Goal: Information Seeking & Learning: Learn about a topic

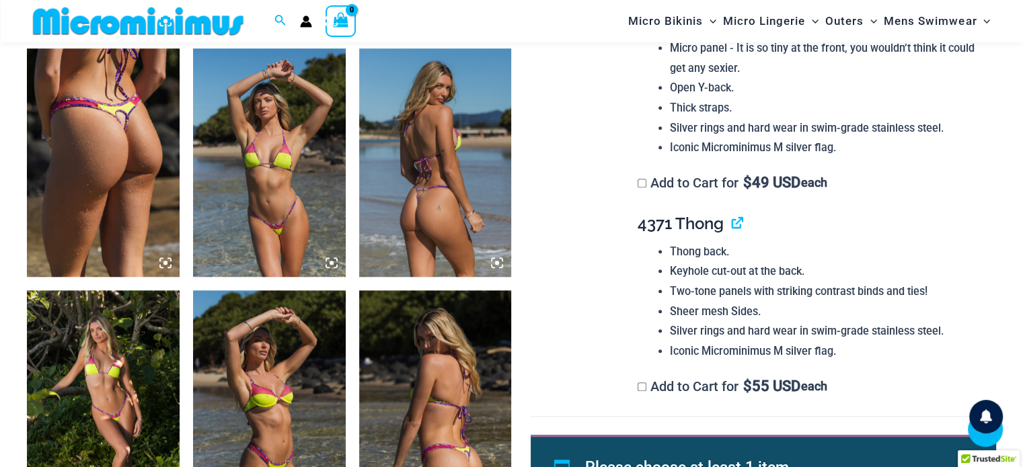
scroll to position [1064, 0]
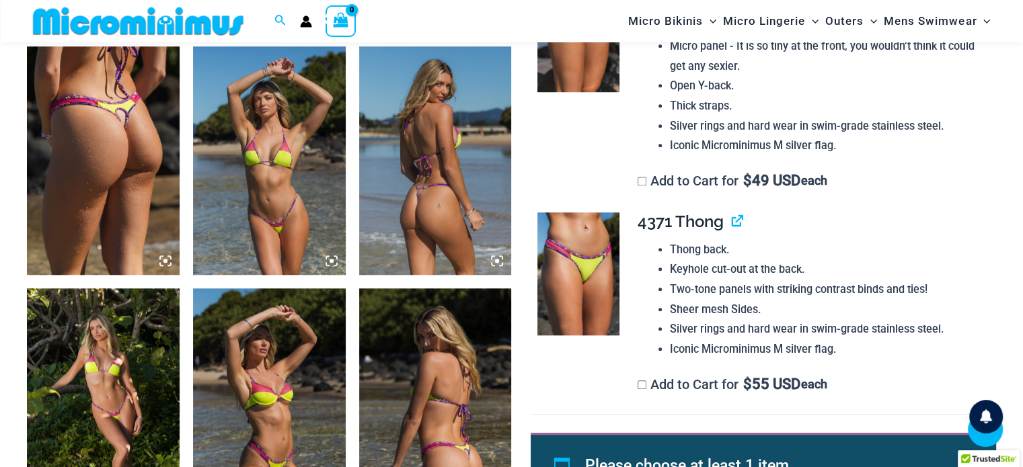
click at [277, 200] on img at bounding box center [269, 160] width 153 height 229
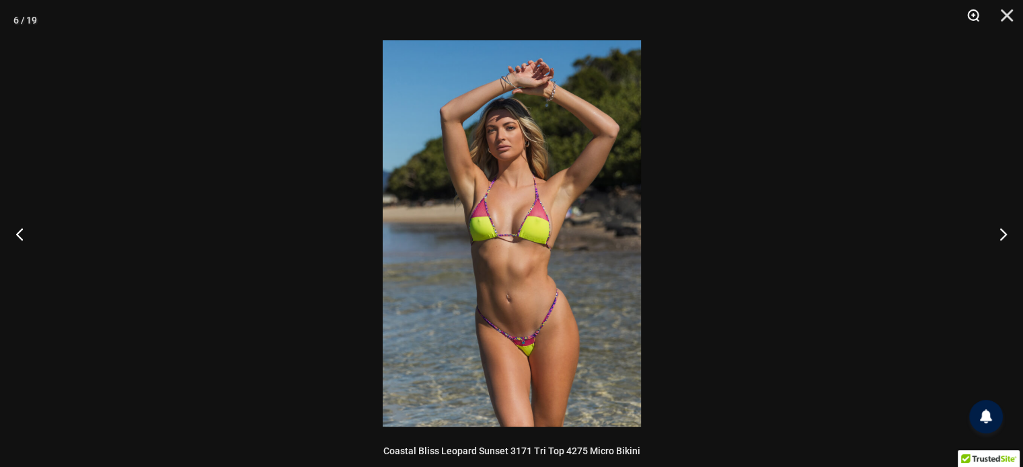
click at [970, 12] on button "Zoom" at bounding box center [968, 20] width 34 height 40
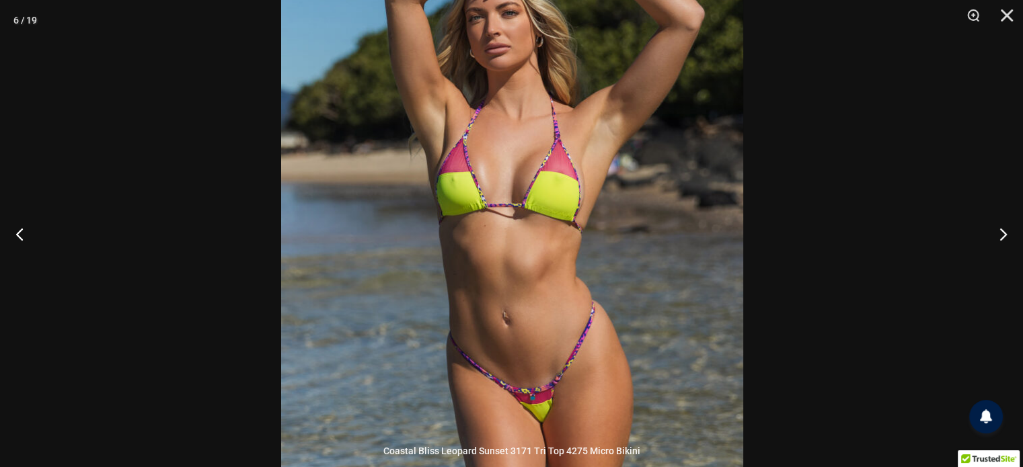
click at [678, 192] on img at bounding box center [512, 202] width 462 height 692
click at [996, 229] on button "Next" at bounding box center [997, 233] width 50 height 67
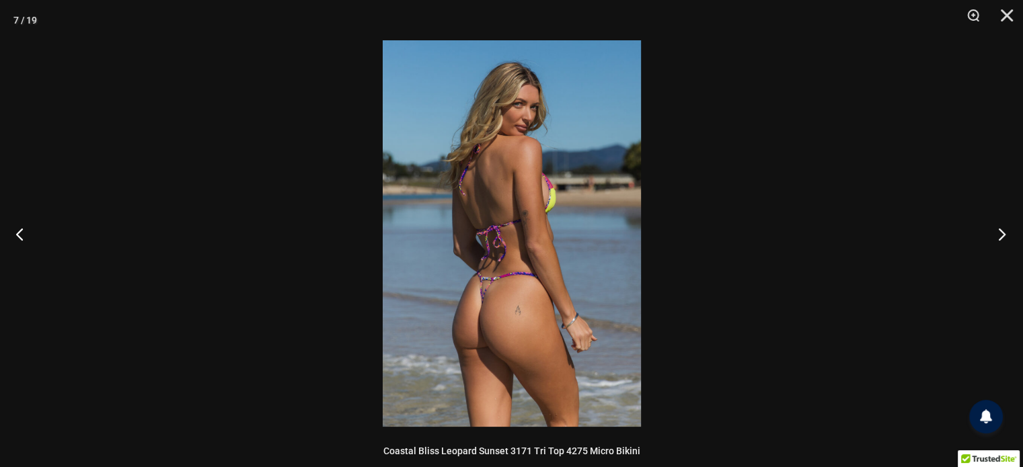
click at [996, 229] on button "Next" at bounding box center [997, 233] width 50 height 67
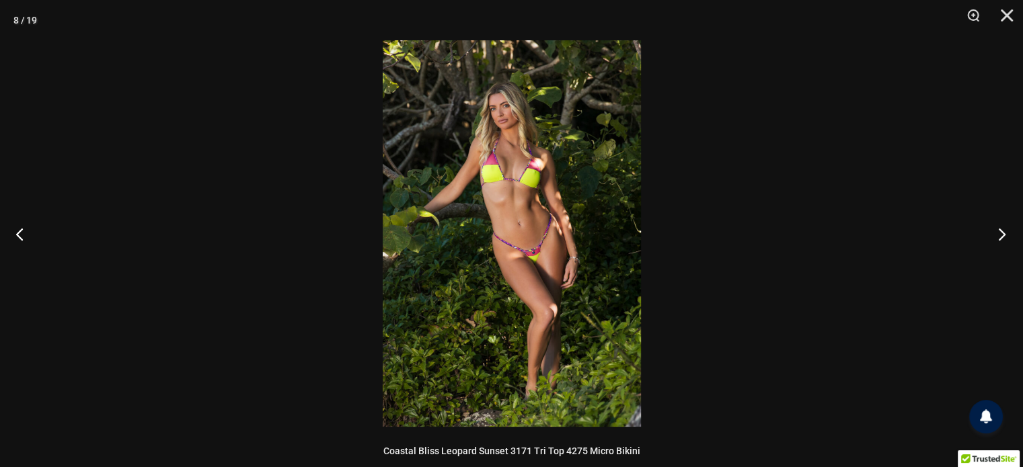
click at [996, 229] on button "Next" at bounding box center [997, 233] width 50 height 67
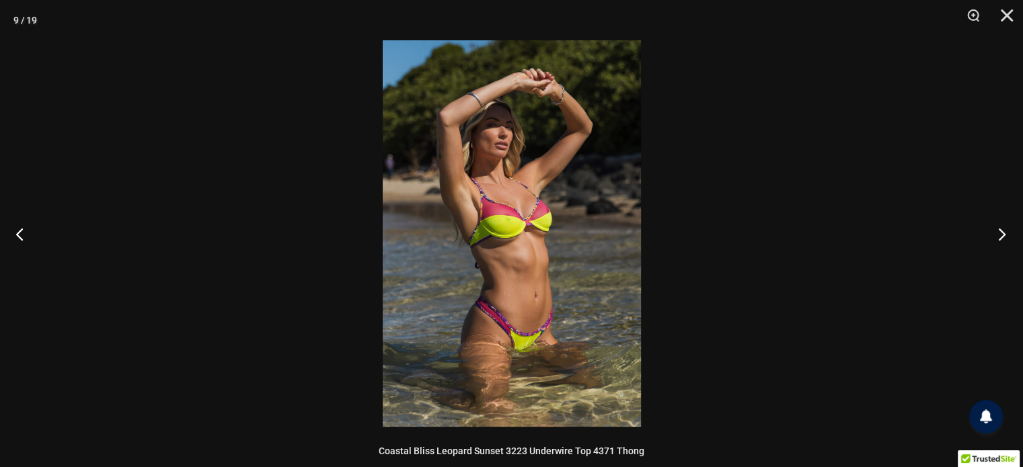
click at [996, 229] on button "Next" at bounding box center [997, 233] width 50 height 67
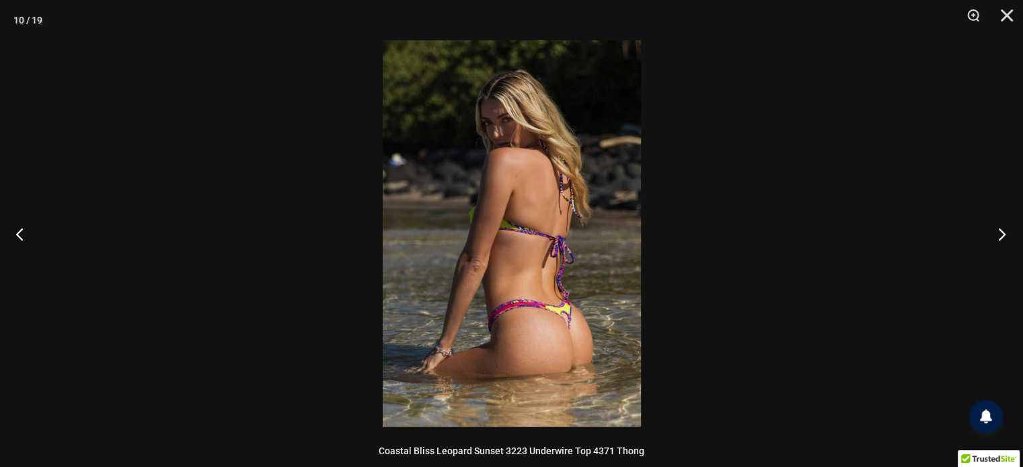
click at [996, 229] on button "Next" at bounding box center [997, 233] width 50 height 67
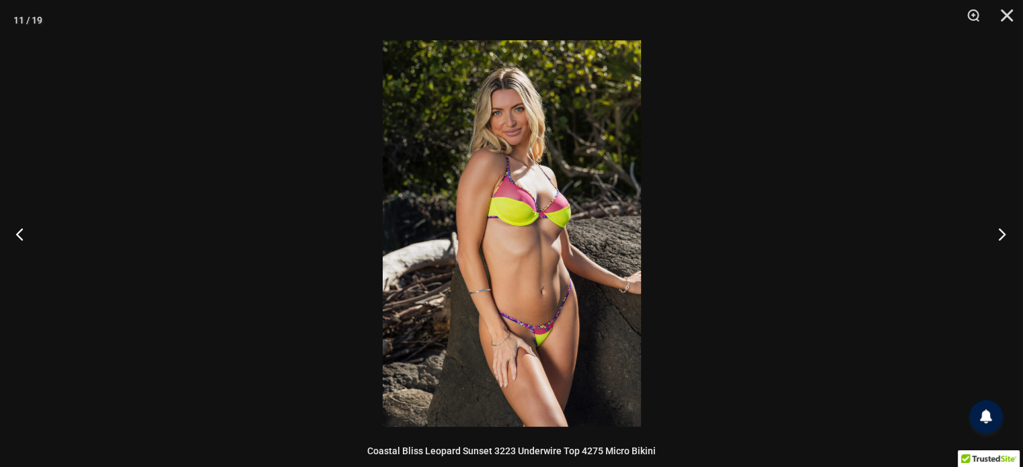
click at [996, 230] on button "Next" at bounding box center [997, 233] width 50 height 67
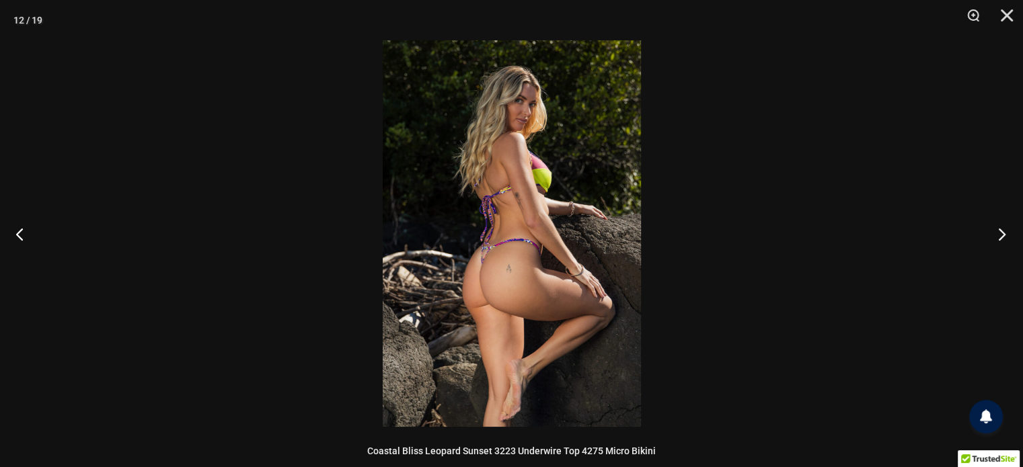
click at [996, 230] on button "Next" at bounding box center [997, 233] width 50 height 67
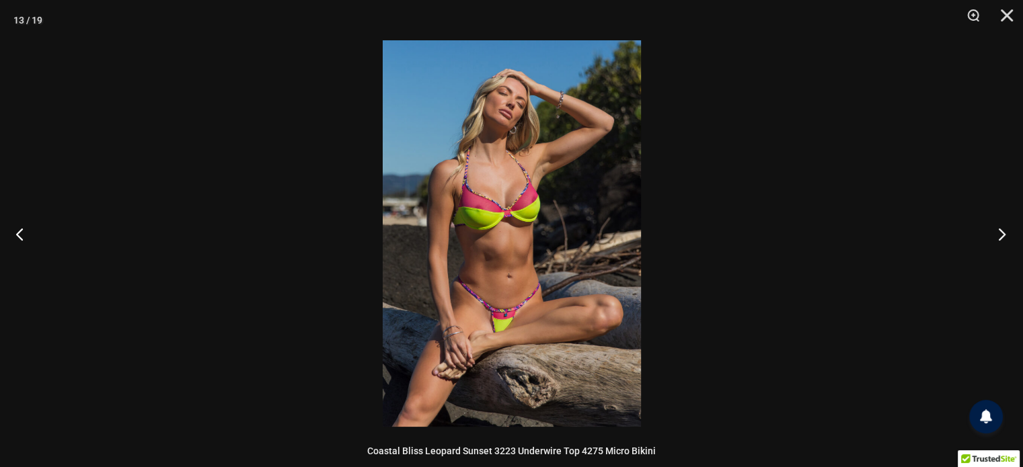
click at [996, 230] on button "Next" at bounding box center [997, 233] width 50 height 67
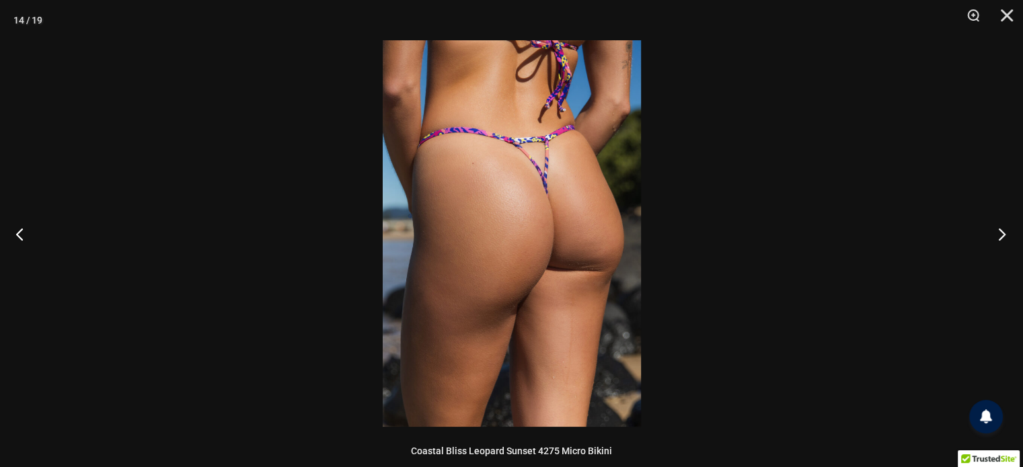
click at [996, 230] on button "Next" at bounding box center [997, 233] width 50 height 67
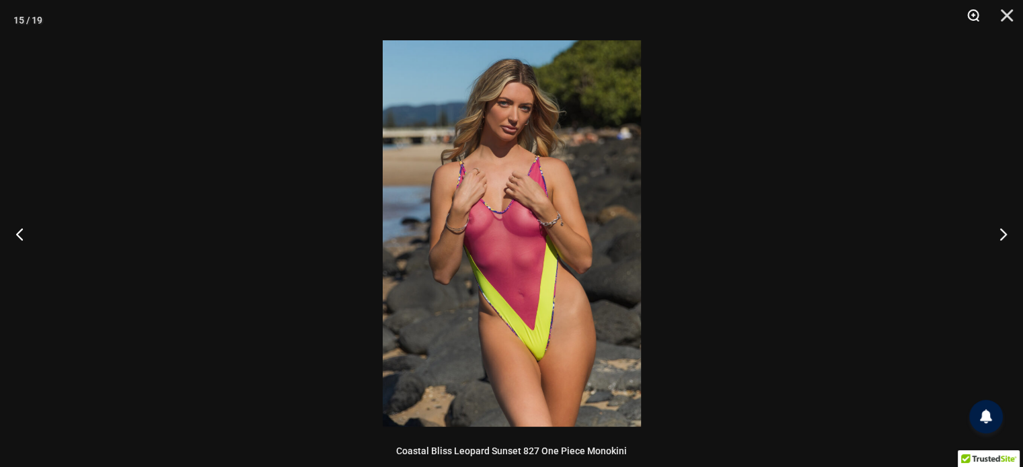
click at [977, 18] on button "Zoom" at bounding box center [968, 20] width 34 height 40
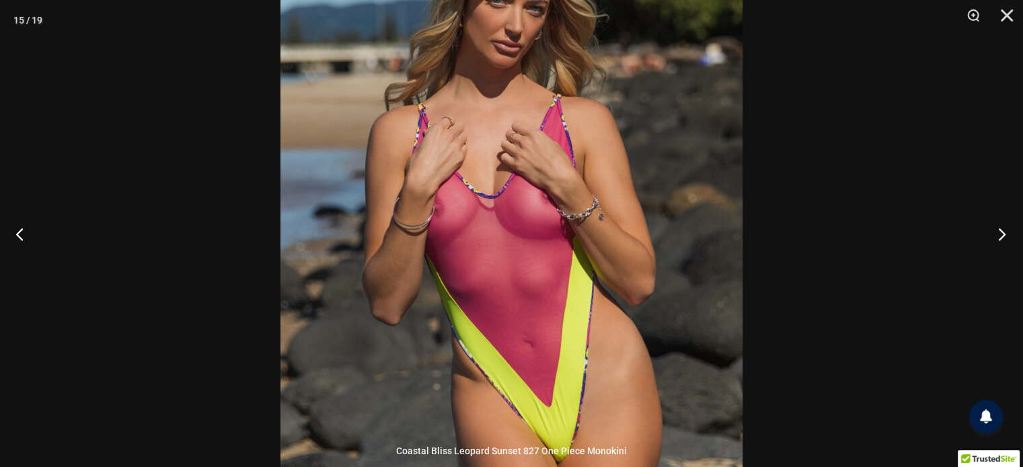
click at [998, 231] on button "Next" at bounding box center [997, 233] width 50 height 67
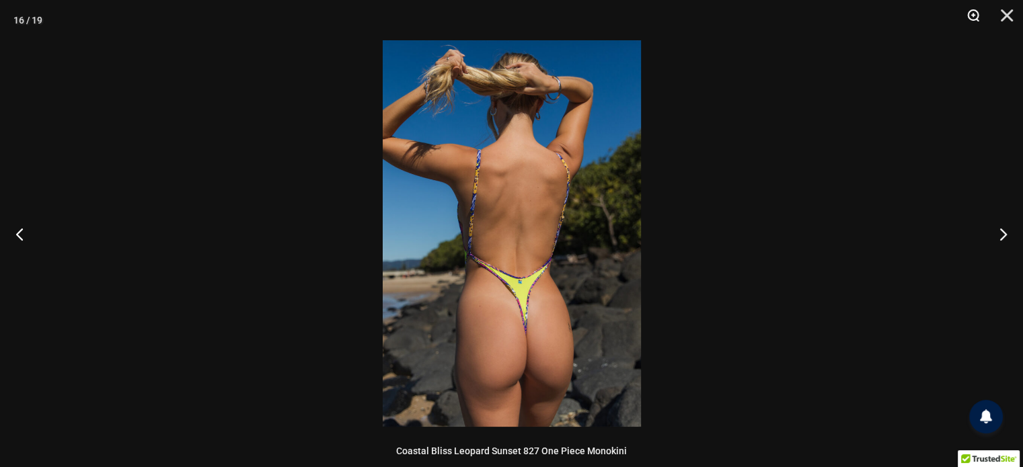
click at [976, 13] on button "Zoom" at bounding box center [968, 20] width 34 height 40
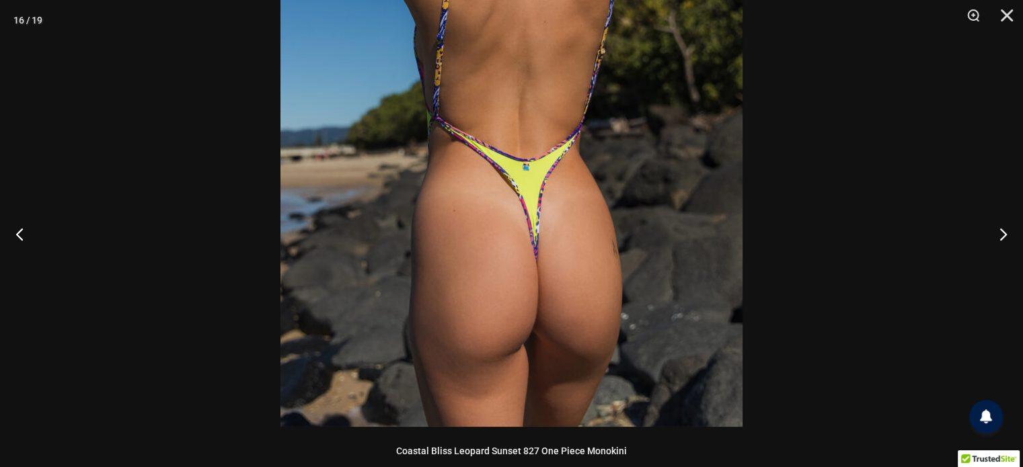
click at [715, 93] on img at bounding box center [511, 80] width 462 height 692
click at [998, 229] on button "Next" at bounding box center [997, 233] width 50 height 67
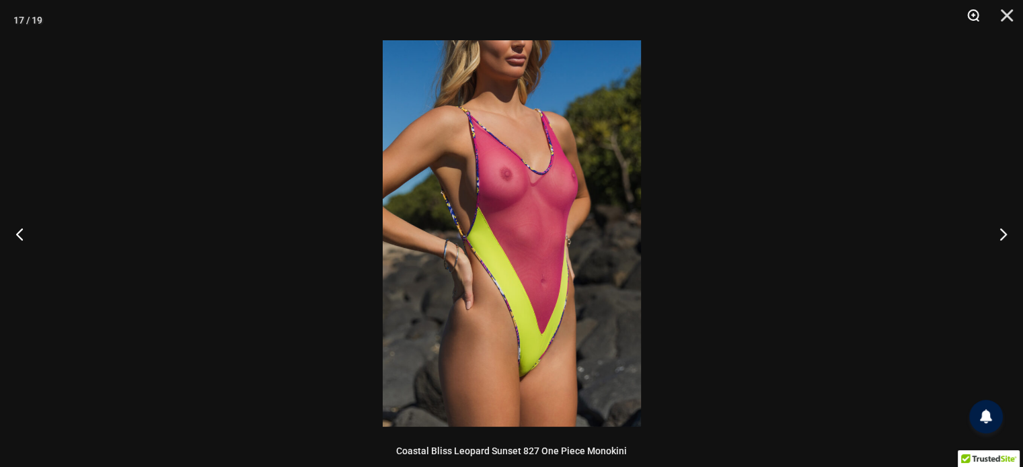
click at [976, 13] on button "Zoom" at bounding box center [968, 20] width 34 height 40
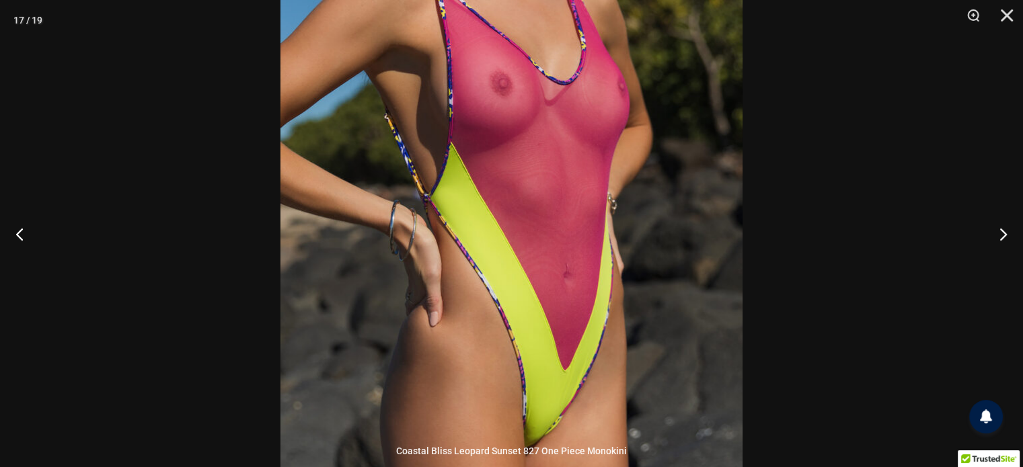
click at [701, 199] on img at bounding box center [511, 190] width 462 height 692
click at [996, 231] on button "Next" at bounding box center [997, 233] width 50 height 67
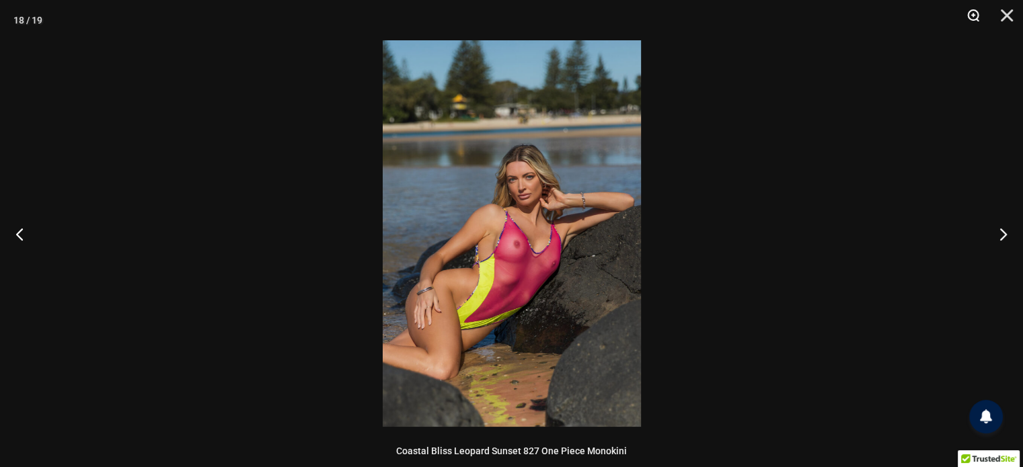
click at [976, 21] on button "Zoom" at bounding box center [968, 20] width 34 height 40
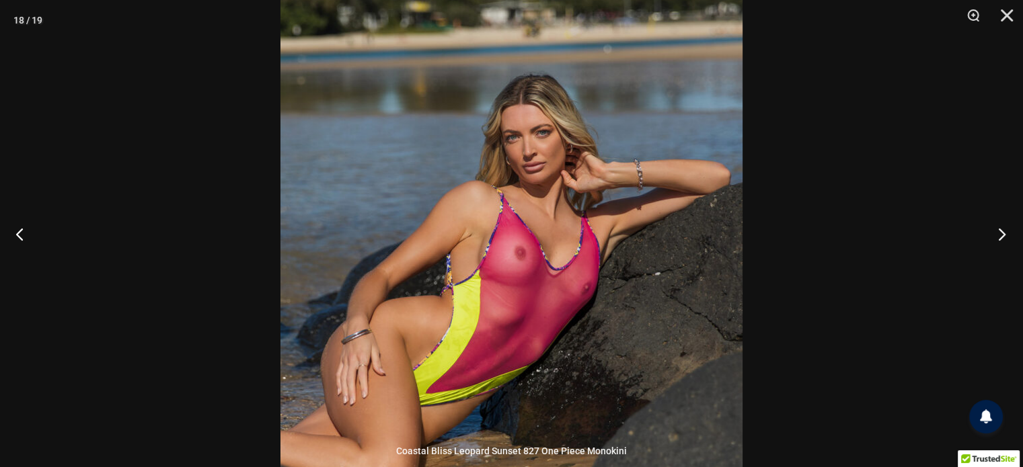
click at [1000, 232] on button "Next" at bounding box center [997, 233] width 50 height 67
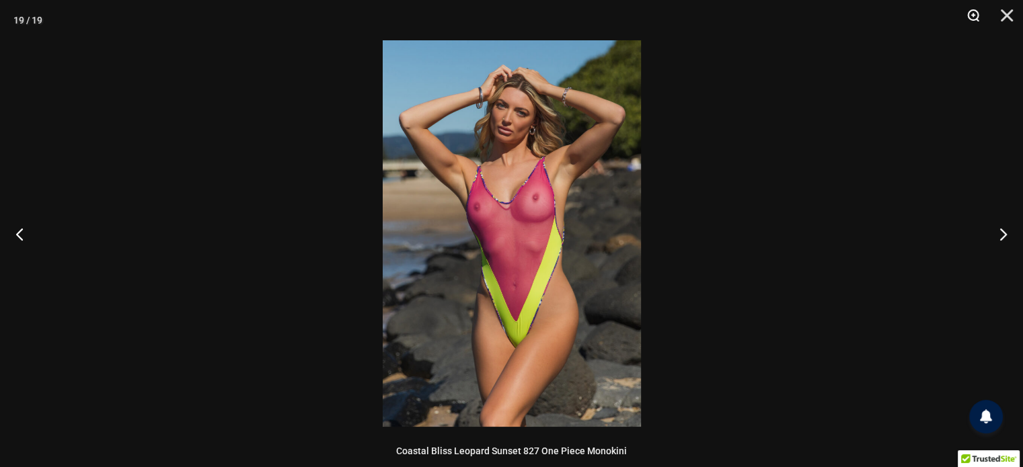
click at [972, 10] on button "Zoom" at bounding box center [968, 20] width 34 height 40
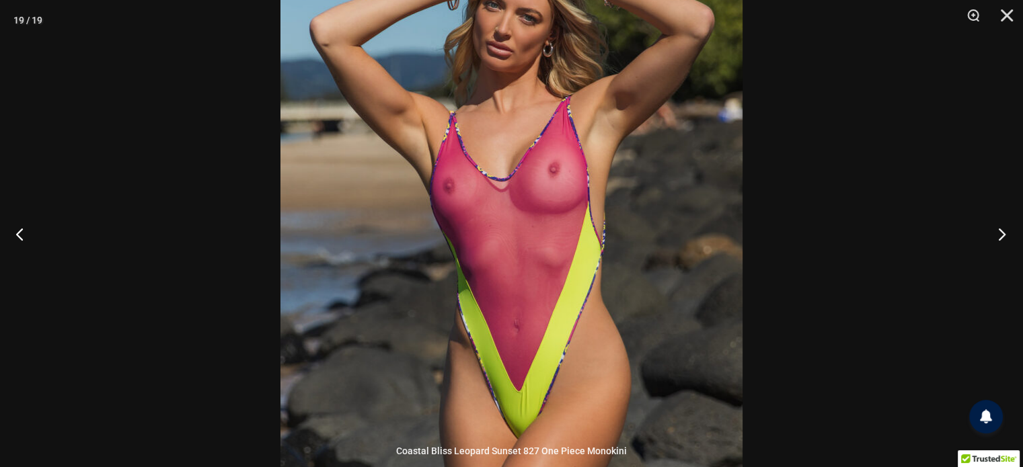
click at [992, 231] on button "Next" at bounding box center [997, 233] width 50 height 67
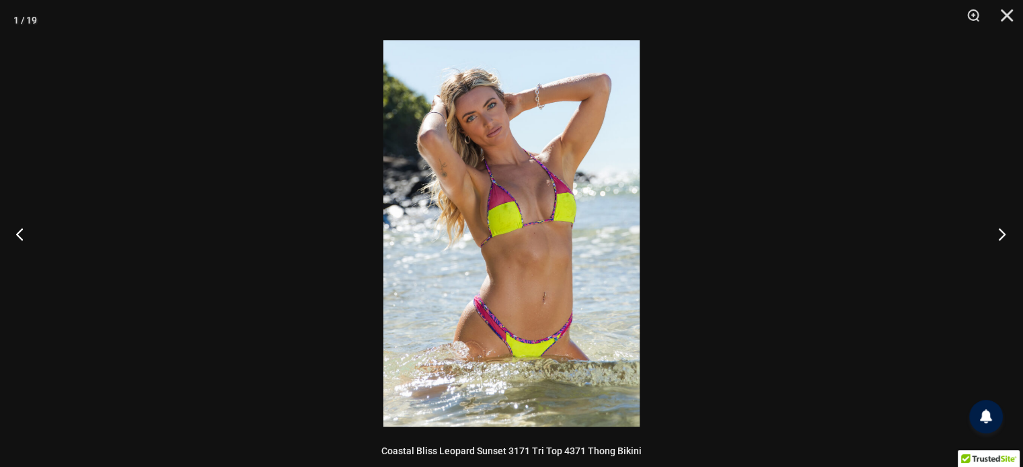
click at [992, 231] on button "Next" at bounding box center [997, 233] width 50 height 67
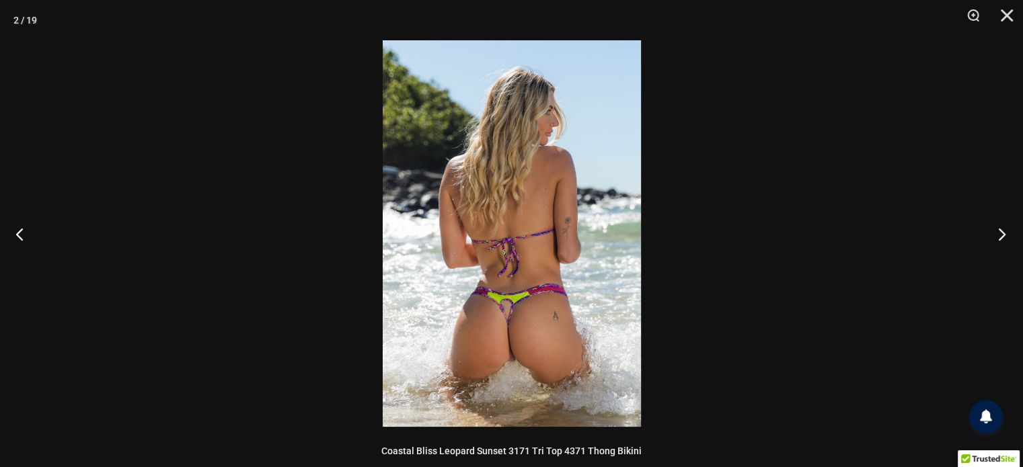
click at [992, 232] on button "Next" at bounding box center [997, 233] width 50 height 67
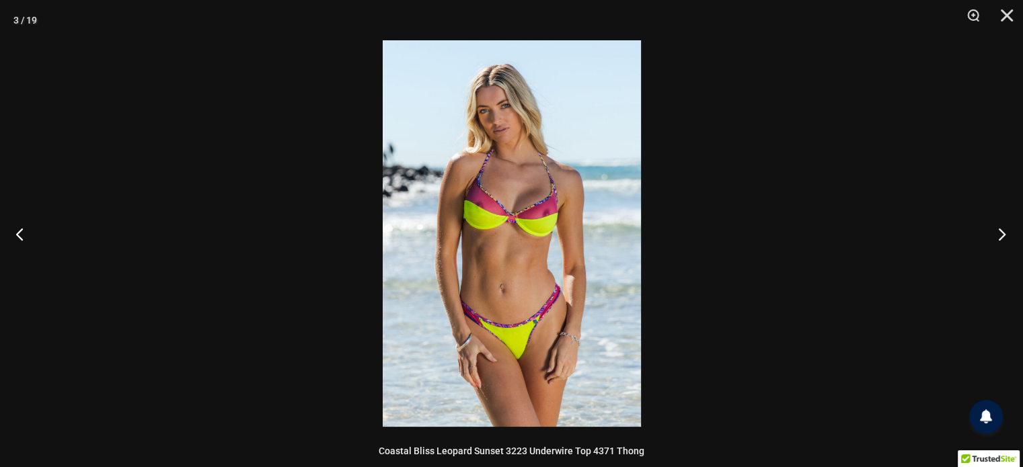
click at [992, 232] on button "Next" at bounding box center [997, 233] width 50 height 67
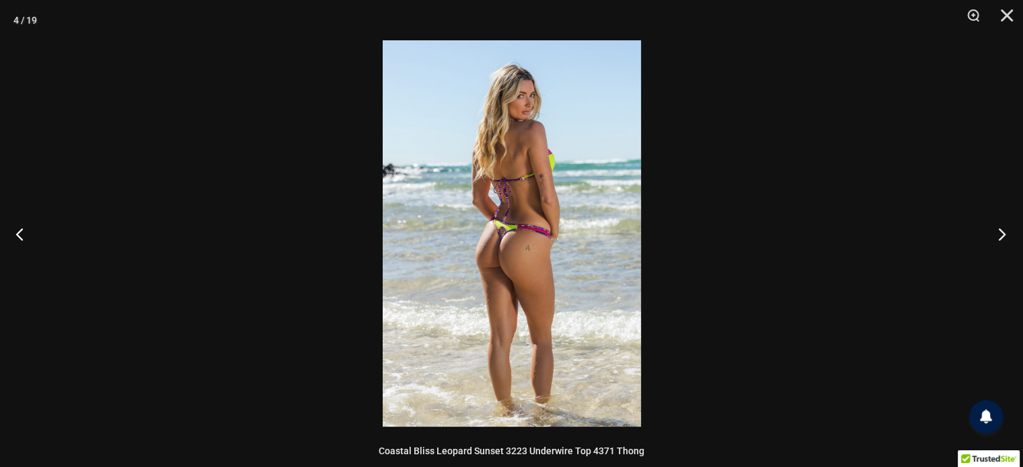
click at [992, 232] on button "Next" at bounding box center [997, 233] width 50 height 67
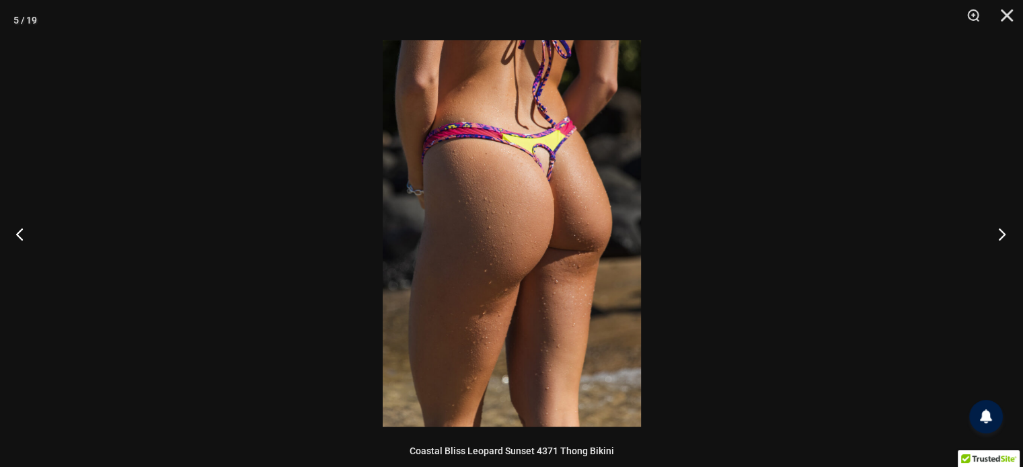
click at [992, 232] on button "Next" at bounding box center [997, 233] width 50 height 67
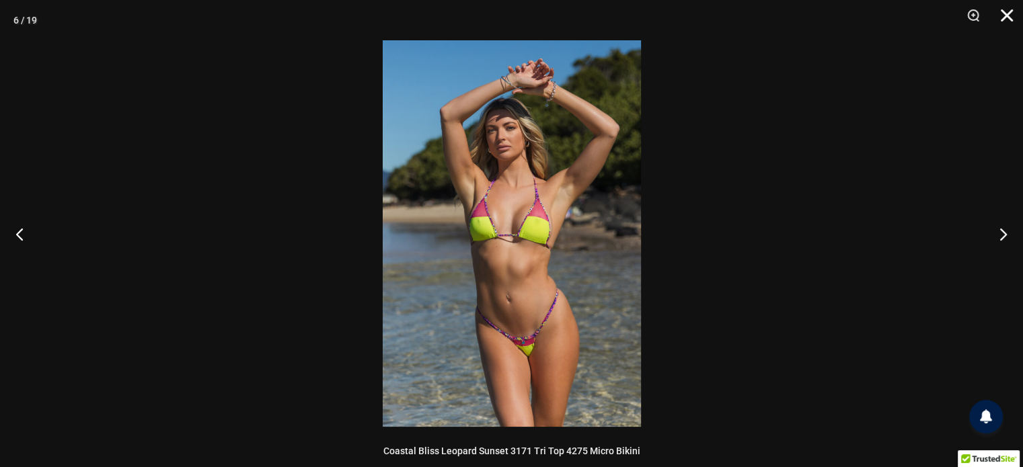
click at [1003, 13] on button "Close" at bounding box center [1002, 20] width 34 height 40
